Goal: Task Accomplishment & Management: Use online tool/utility

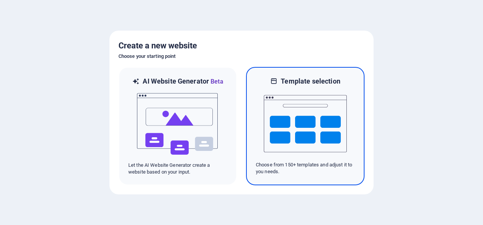
click at [315, 154] on img at bounding box center [305, 124] width 83 height 76
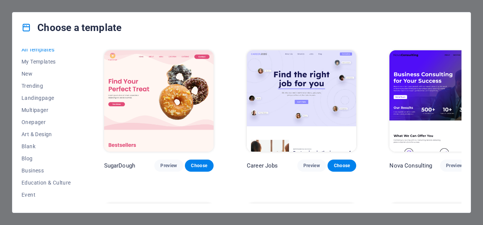
scroll to position [6, 0]
click at [31, 146] on span "Blank" at bounding box center [46, 146] width 49 height 6
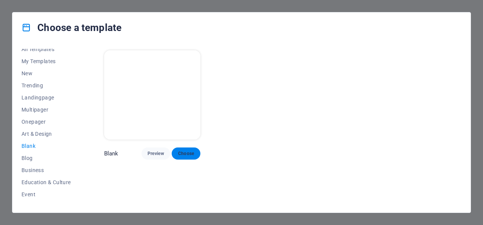
click at [189, 150] on span "Choose" at bounding box center [186, 153] width 17 height 6
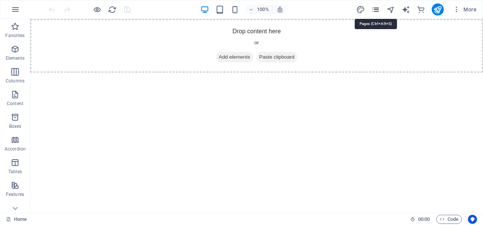
click at [378, 9] on icon "pages" at bounding box center [376, 9] width 9 height 9
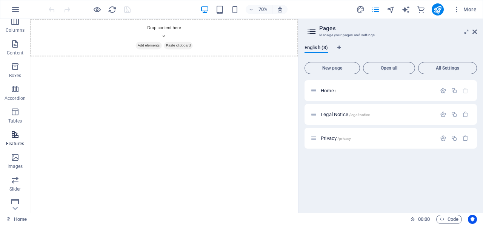
scroll to position [73, 0]
drag, startPoint x: 13, startPoint y: 178, endPoint x: 17, endPoint y: 176, distance: 4.4
click at [14, 178] on icon "button" at bounding box center [15, 180] width 9 height 9
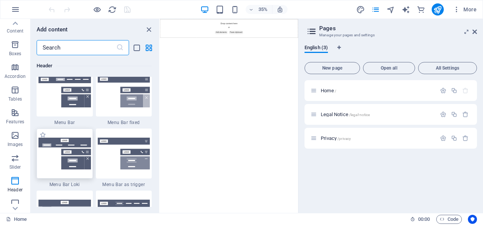
scroll to position [4621, 0]
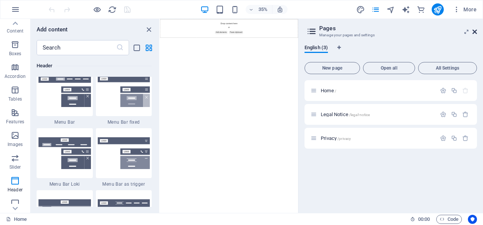
click at [475, 30] on icon at bounding box center [475, 32] width 5 height 6
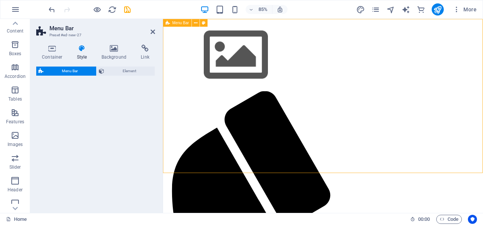
scroll to position [73, 0]
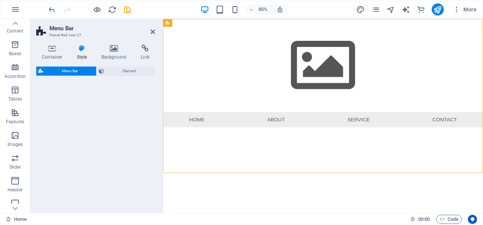
select select "rem"
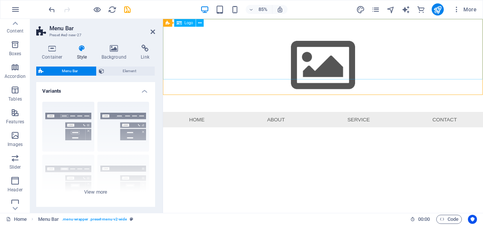
click at [352, 51] on div at bounding box center [351, 73] width 377 height 109
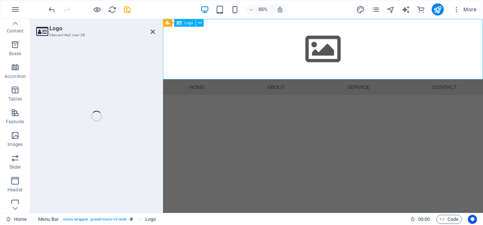
select select "px"
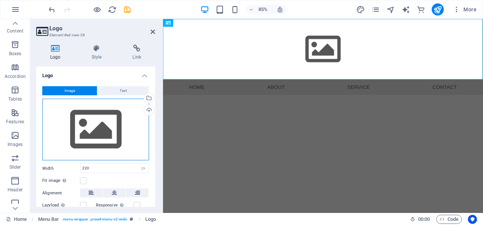
click at [91, 126] on div "Drag files here, click to choose files or select files from Files or our free s…" at bounding box center [95, 130] width 107 height 62
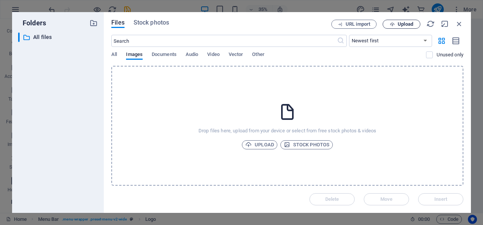
click at [405, 24] on span "Upload" at bounding box center [405, 24] width 15 height 5
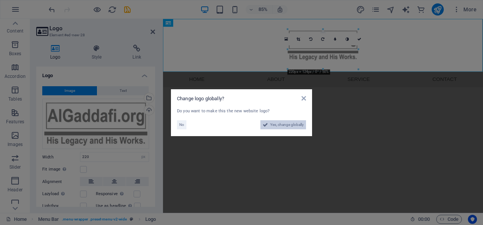
drag, startPoint x: 278, startPoint y: 123, endPoint x: 236, endPoint y: 304, distance: 186.5
click at [278, 123] on span "Yes, change globally" at bounding box center [287, 124] width 34 height 9
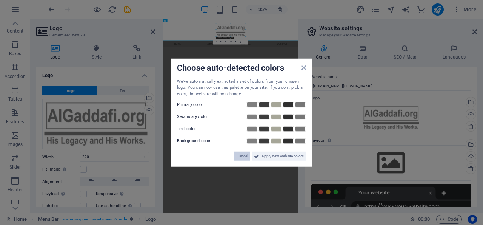
click at [241, 154] on span "Cancel" at bounding box center [242, 155] width 11 height 9
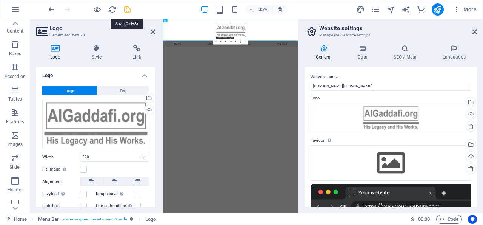
click at [128, 9] on icon "save" at bounding box center [127, 9] width 9 height 9
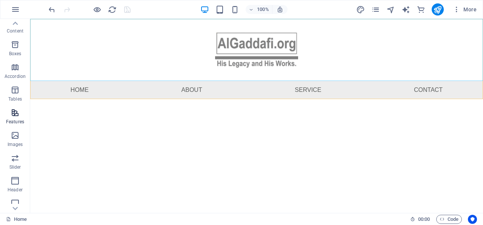
scroll to position [0, 0]
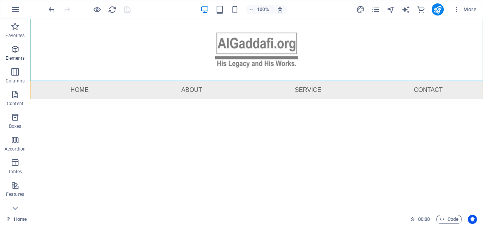
click at [17, 52] on icon "button" at bounding box center [15, 49] width 9 height 9
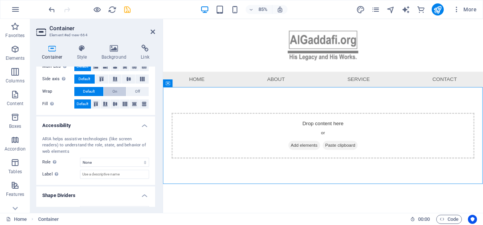
scroll to position [145, 0]
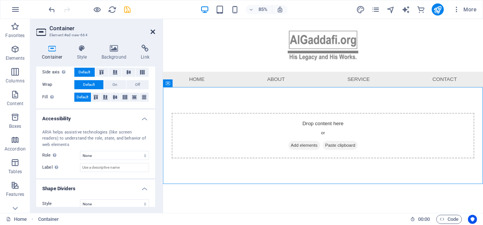
click at [153, 32] on icon at bounding box center [153, 32] width 5 height 6
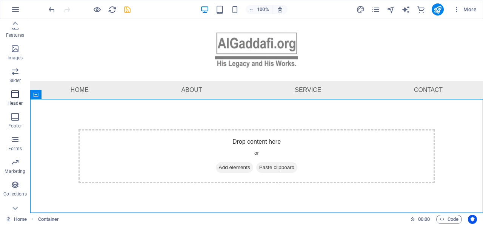
scroll to position [168, 0]
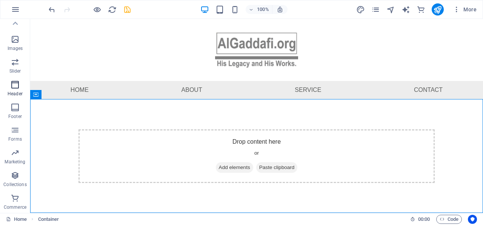
click at [15, 81] on icon "button" at bounding box center [15, 84] width 9 height 9
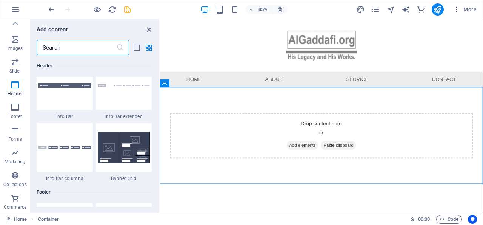
scroll to position [4875, 0]
click at [128, 9] on icon "save" at bounding box center [127, 9] width 9 height 9
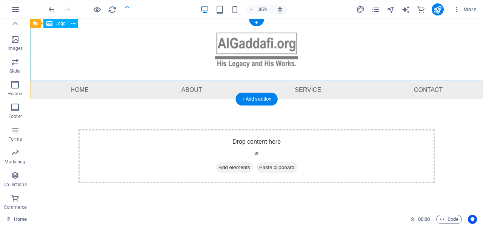
scroll to position [168, 0]
